Goal: Book appointment/travel/reservation

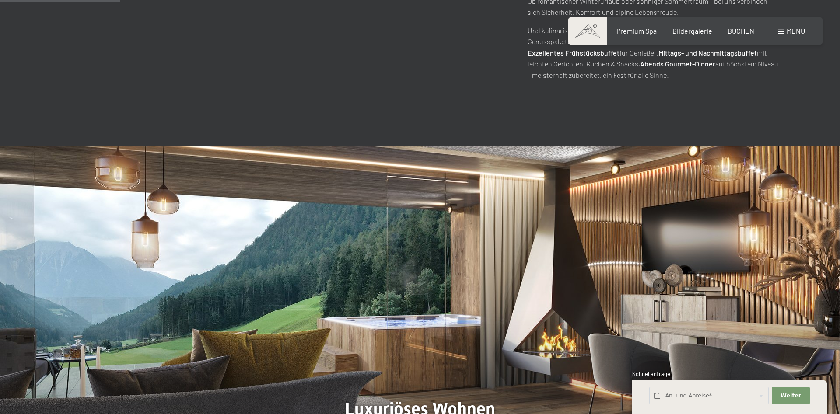
scroll to position [937, 0]
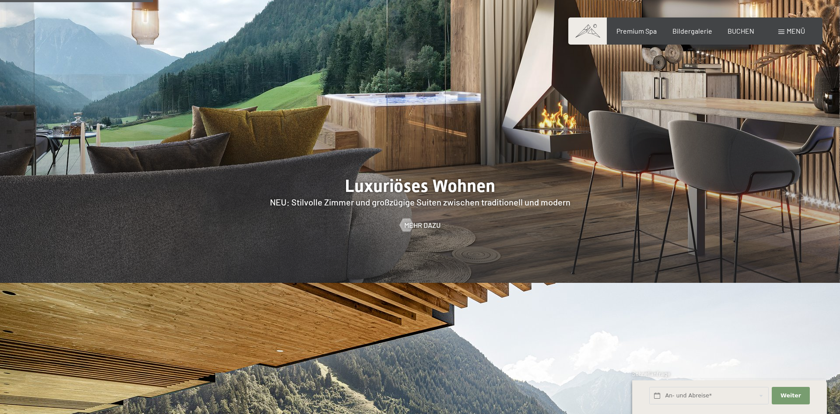
click at [391, 171] on div at bounding box center [420, 103] width 840 height 360
click at [425, 220] on span "Mehr dazu" at bounding box center [431, 225] width 36 height 10
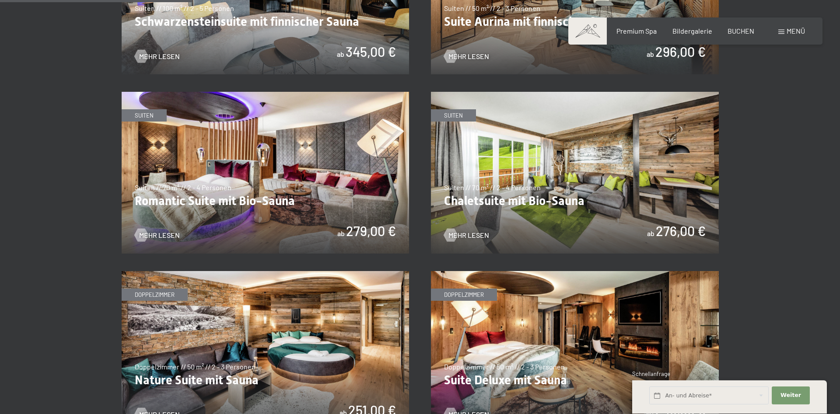
scroll to position [535, 0]
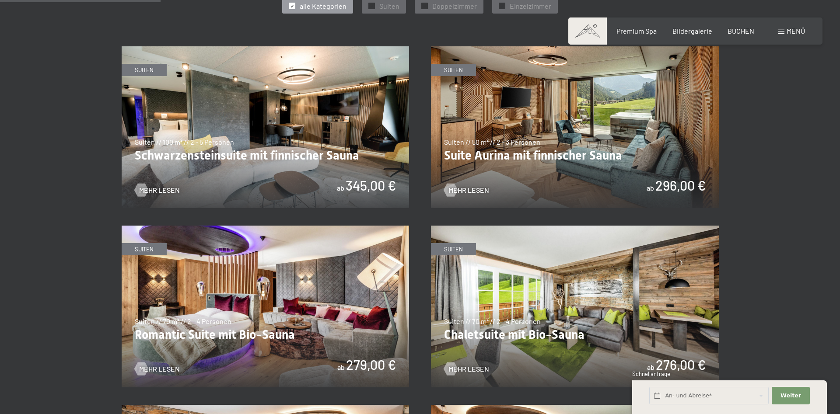
click at [257, 151] on img at bounding box center [266, 127] width 288 height 162
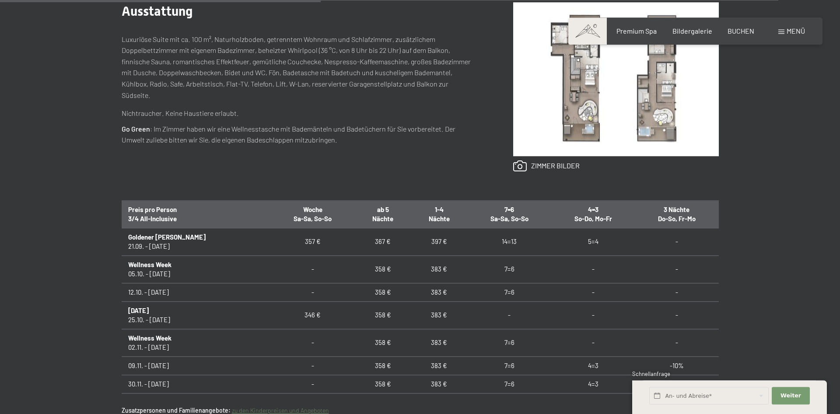
scroll to position [446, 0]
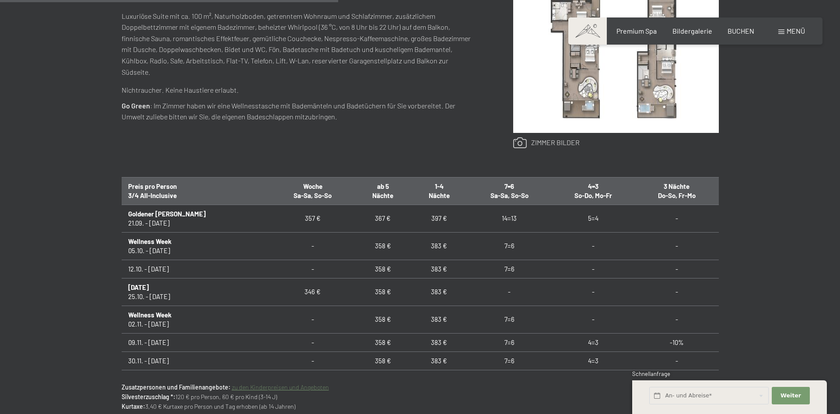
click at [547, 143] on link at bounding box center [546, 142] width 66 height 11
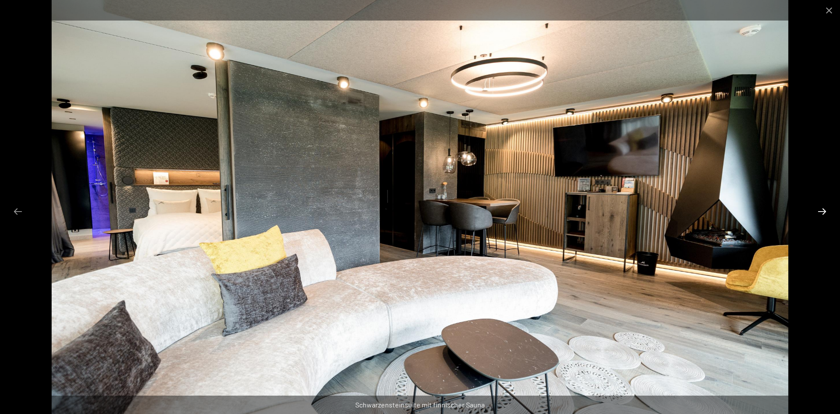
click at [822, 209] on button "Next slide" at bounding box center [822, 211] width 18 height 17
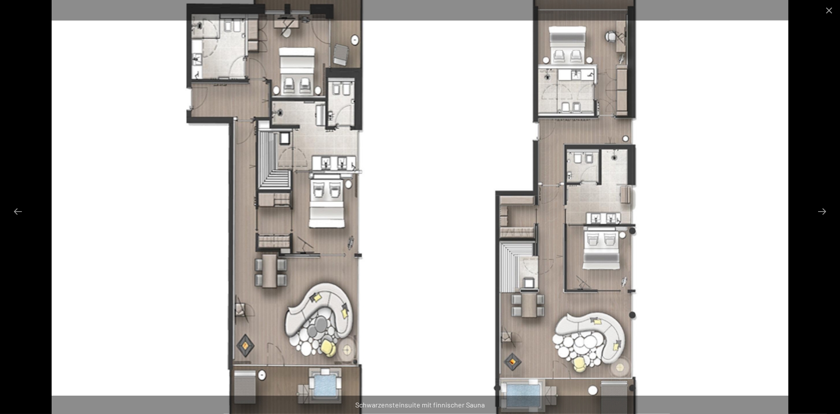
scroll to position [491, 0]
click at [822, 210] on button "Next slide" at bounding box center [822, 211] width 18 height 17
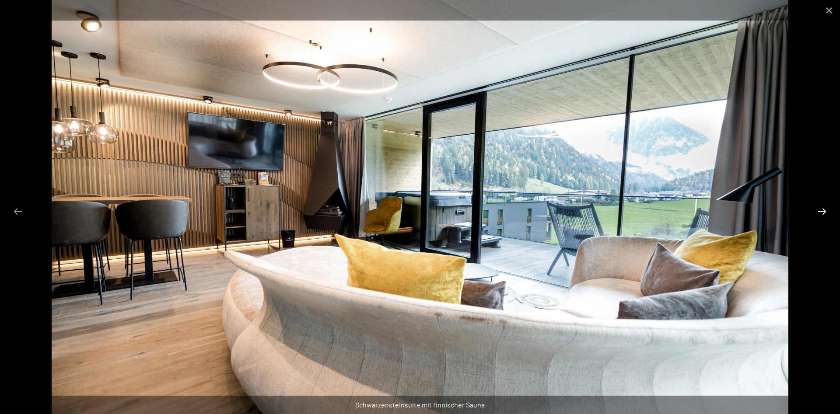
click at [822, 210] on button "Next slide" at bounding box center [822, 211] width 18 height 17
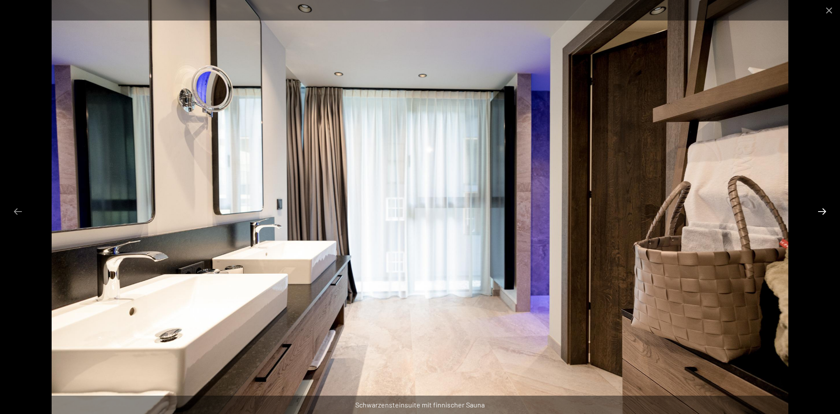
click at [822, 210] on button "Next slide" at bounding box center [822, 211] width 18 height 17
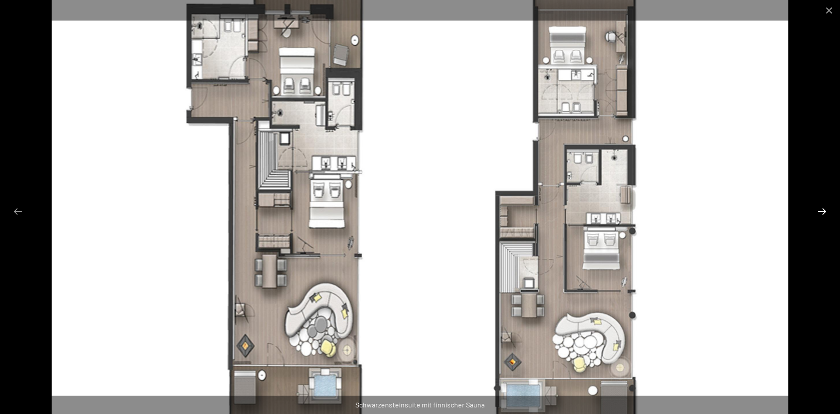
click at [822, 210] on button "Next slide" at bounding box center [822, 211] width 18 height 17
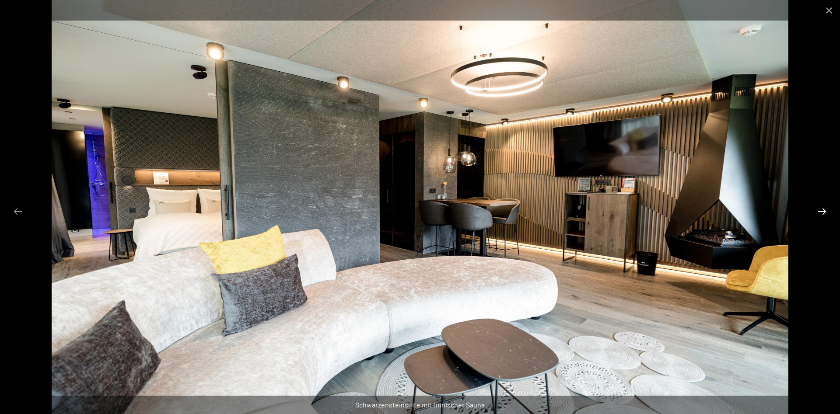
click at [822, 210] on button "Next slide" at bounding box center [822, 211] width 18 height 17
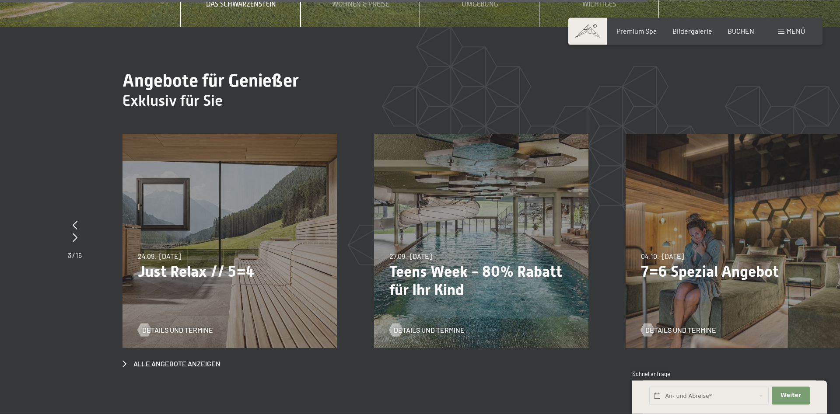
scroll to position [3436, 0]
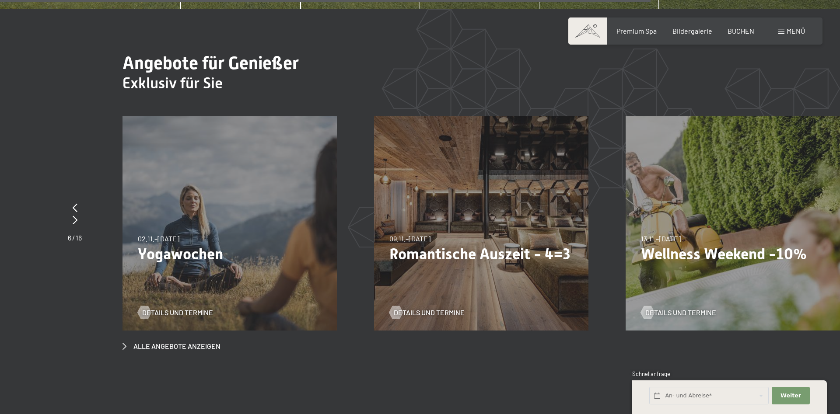
click at [436, 245] on p "Romantische Auszeit - 4=3" at bounding box center [481, 254] width 184 height 18
click at [427, 308] on span "Details und Termine" at bounding box center [437, 313] width 71 height 10
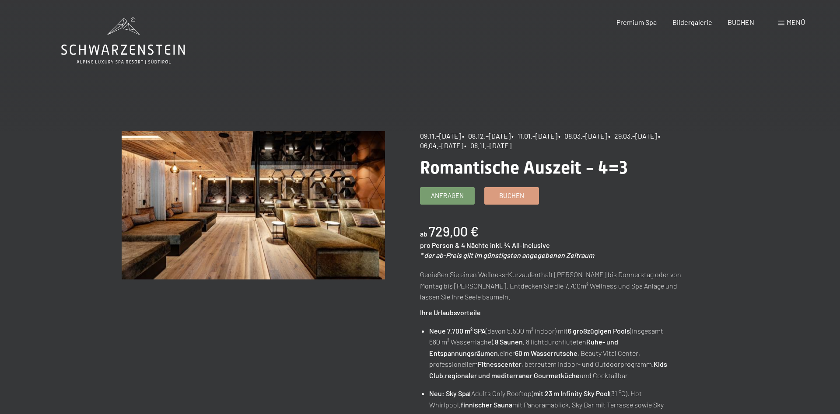
click at [780, 25] on span at bounding box center [781, 23] width 6 height 4
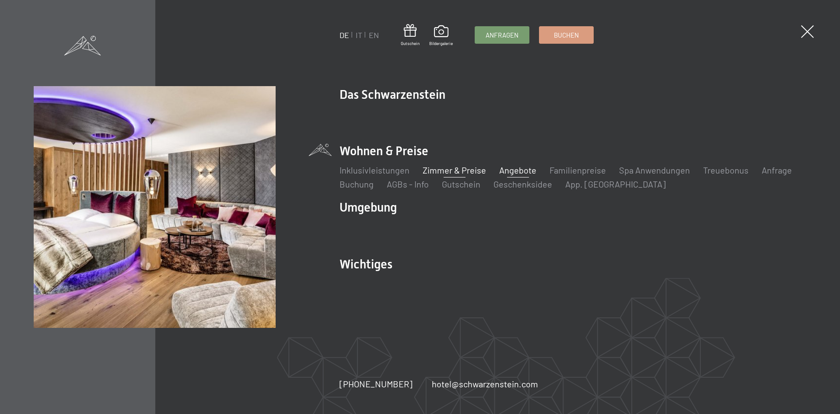
click at [456, 174] on link "Zimmer & Preise" at bounding box center [454, 170] width 63 height 10
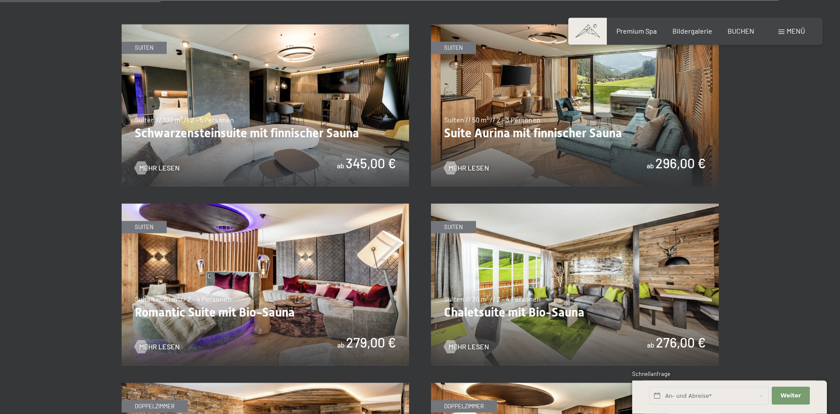
scroll to position [580, 0]
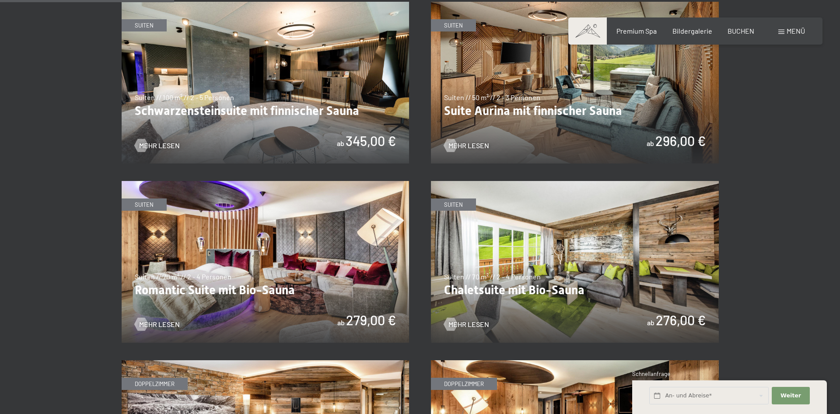
click at [543, 106] on img at bounding box center [575, 83] width 288 height 162
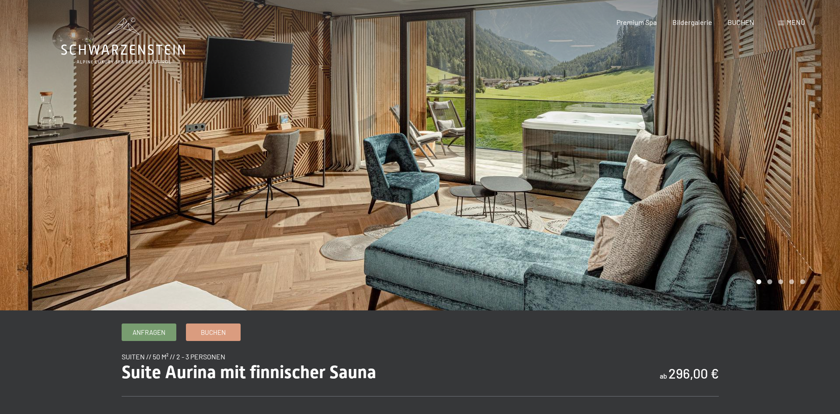
click at [822, 159] on div at bounding box center [630, 155] width 420 height 311
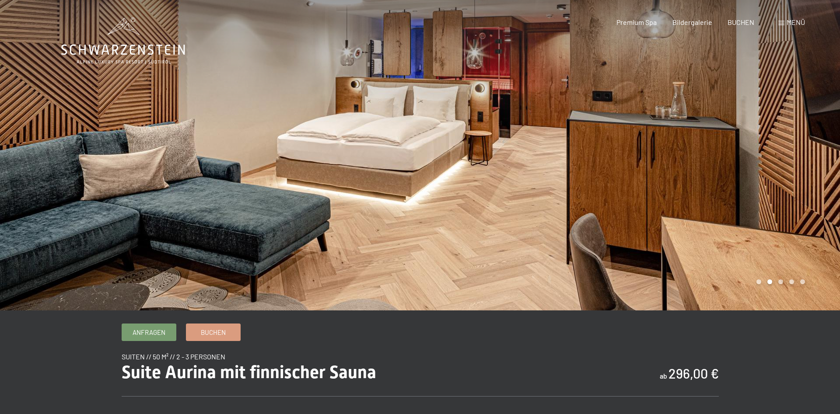
click at [800, 160] on div at bounding box center [630, 155] width 420 height 311
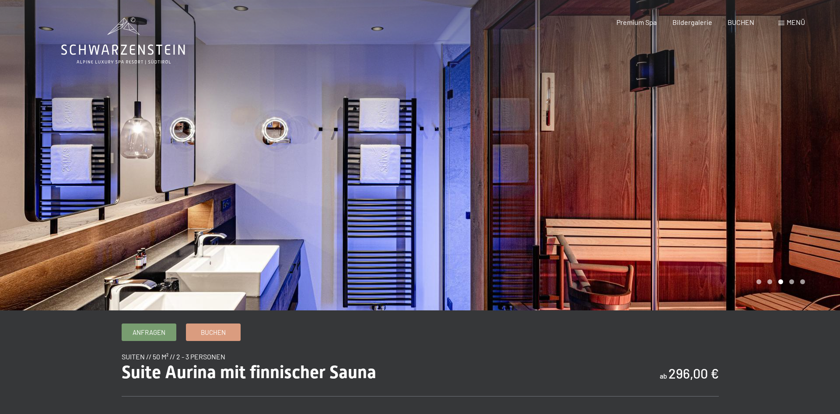
click at [800, 160] on div at bounding box center [630, 155] width 420 height 311
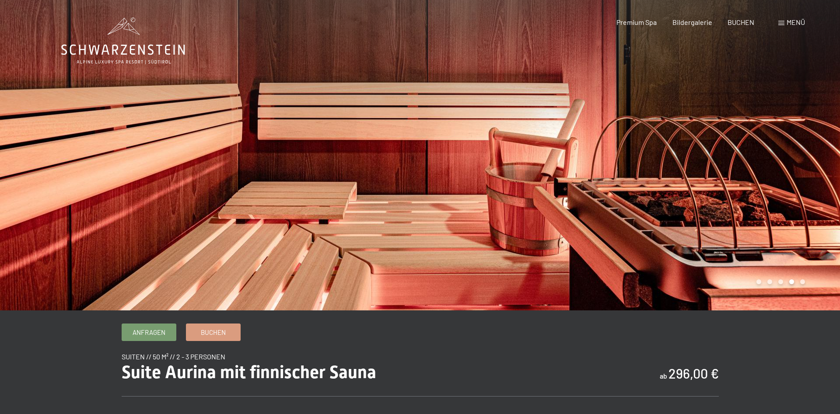
click at [800, 160] on div at bounding box center [630, 155] width 420 height 311
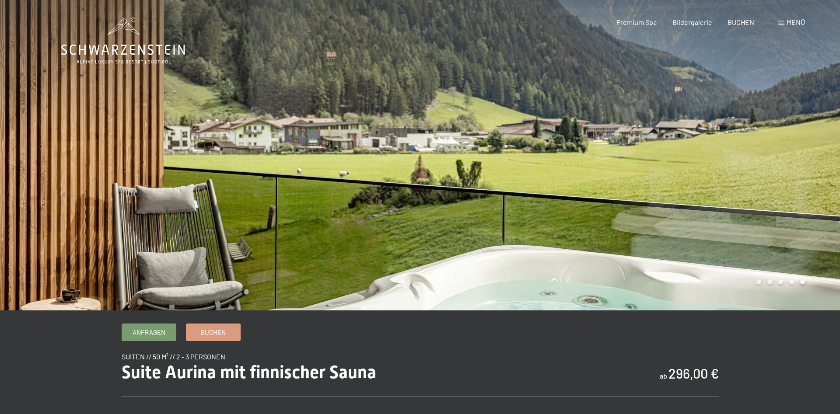
click at [800, 160] on div at bounding box center [630, 155] width 420 height 311
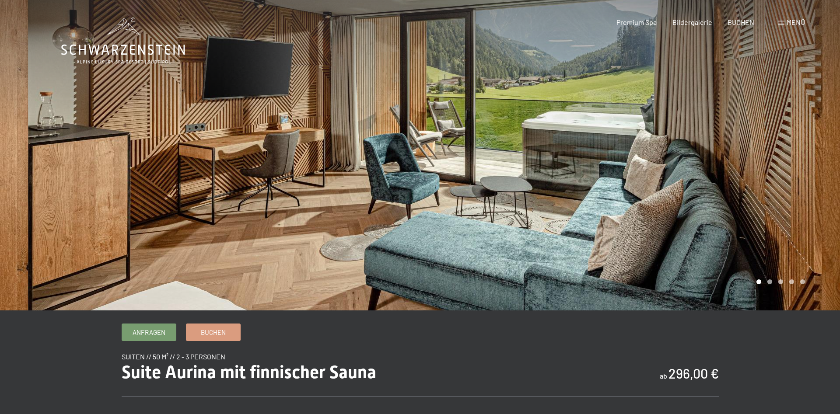
click at [794, 166] on div at bounding box center [630, 155] width 420 height 311
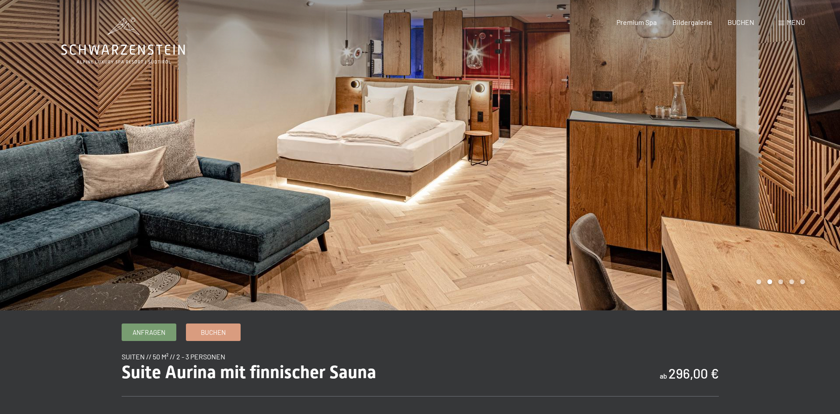
click at [794, 166] on div at bounding box center [630, 155] width 420 height 311
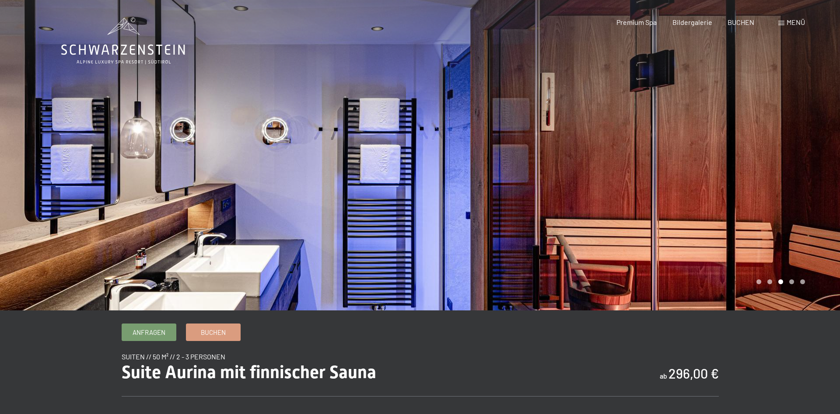
click at [797, 165] on div at bounding box center [630, 155] width 420 height 311
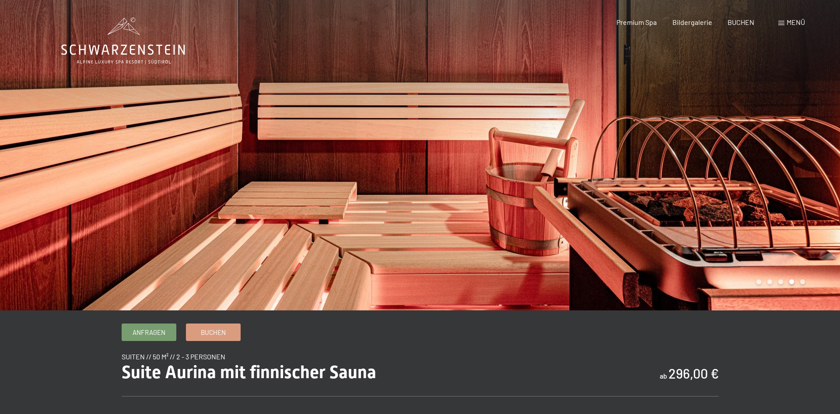
click at [796, 166] on div at bounding box center [630, 155] width 420 height 311
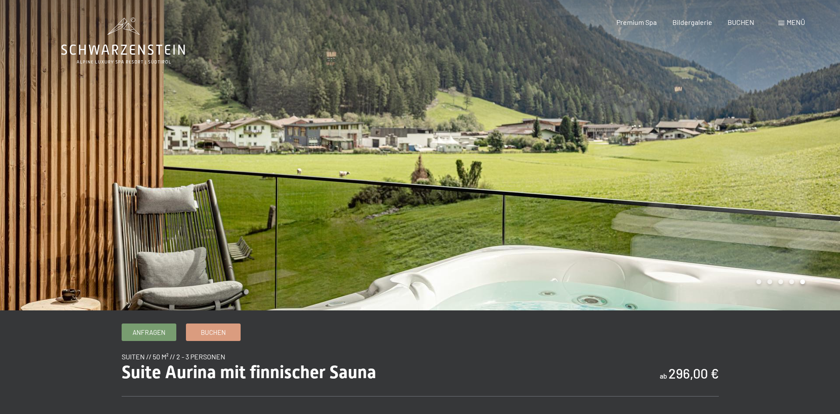
drag, startPoint x: 773, startPoint y: 167, endPoint x: 601, endPoint y: 133, distance: 174.8
click at [709, 160] on div at bounding box center [630, 155] width 420 height 311
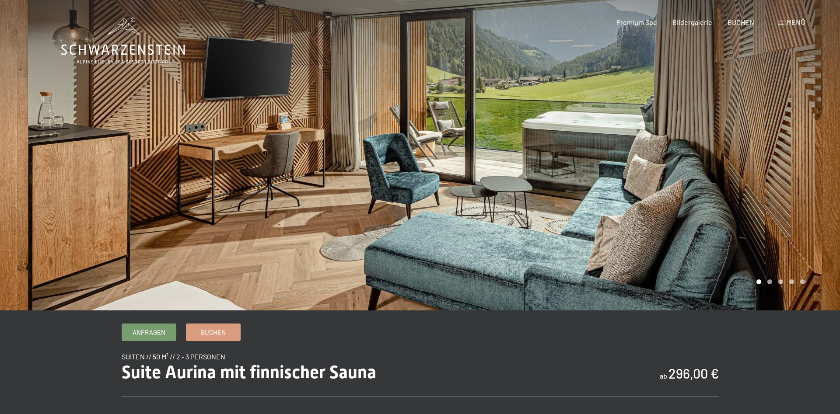
drag, startPoint x: 580, startPoint y: 135, endPoint x: 395, endPoint y: 133, distance: 184.2
click at [532, 140] on div at bounding box center [630, 155] width 420 height 311
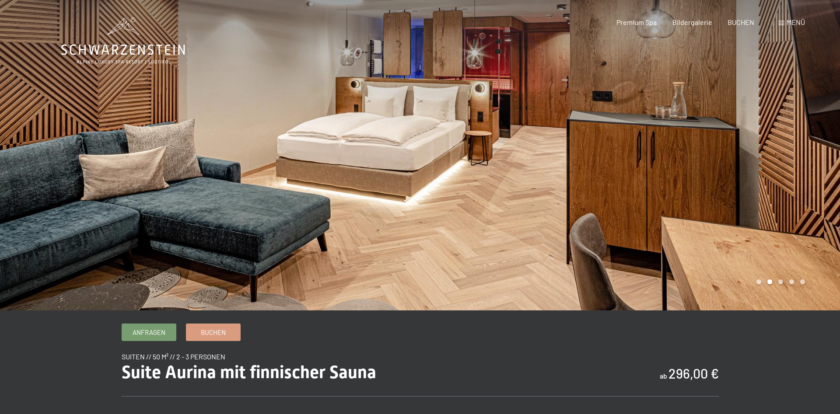
drag, startPoint x: 358, startPoint y: 133, endPoint x: 296, endPoint y: 115, distance: 65.1
click at [349, 131] on div at bounding box center [210, 155] width 420 height 311
